Goal: Complete application form

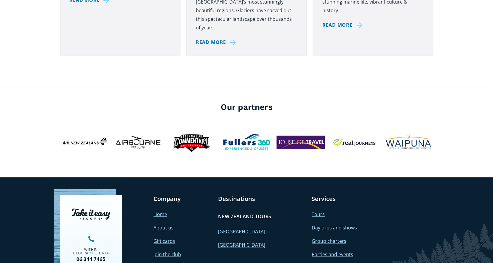
scroll to position [2074, 0]
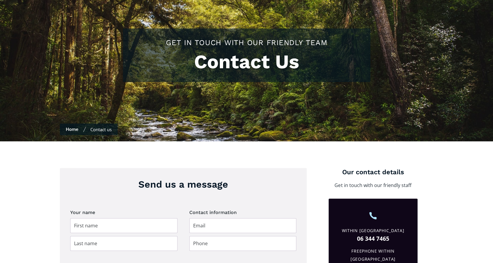
scroll to position [109, 0]
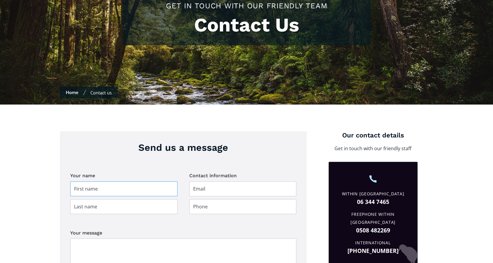
click at [75, 181] on input "Contact page" at bounding box center [123, 188] width 107 height 15
type input "[PERSON_NAME]"
click at [75, 199] on input "Contact page" at bounding box center [123, 206] width 107 height 15
type input "S"
click at [89, 181] on input "[PERSON_NAME]" at bounding box center [123, 188] width 107 height 15
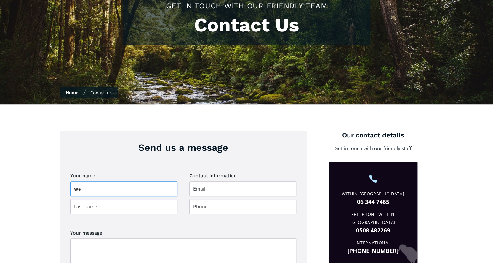
type input "W"
